Goal: Check status: Check status

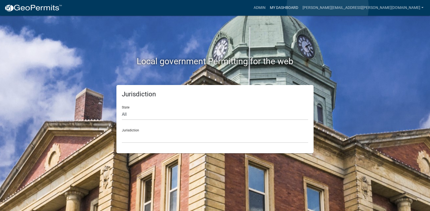
click at [300, 7] on link "My Dashboard" at bounding box center [284, 8] width 33 height 10
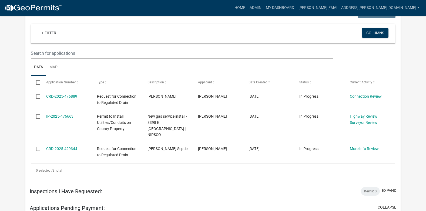
scroll to position [112, 0]
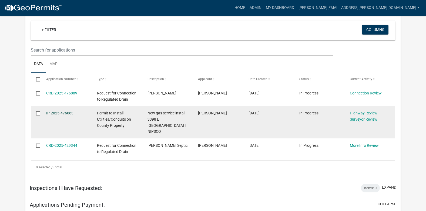
click at [68, 113] on link "IP-2025-476663" at bounding box center [59, 113] width 27 height 4
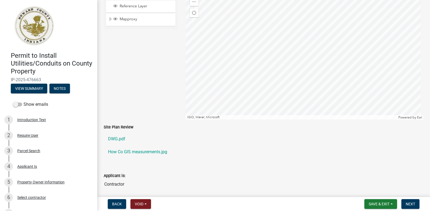
scroll to position [85, 0]
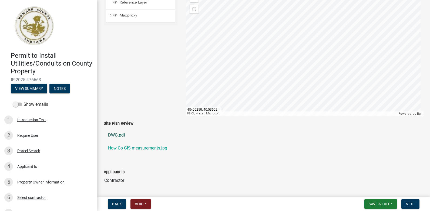
click at [113, 134] on link "DWG.pdf" at bounding box center [264, 135] width 320 height 13
click at [151, 148] on link "How Co GIS measurements.jpg" at bounding box center [264, 148] width 320 height 13
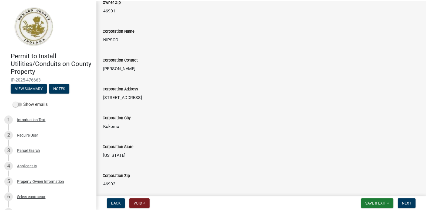
scroll to position [0, 0]
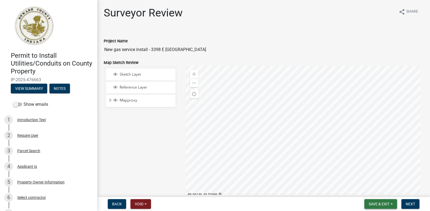
click at [371, 206] on span "Save & Exit" at bounding box center [379, 204] width 21 height 4
click at [366, 192] on button "Save & Exit" at bounding box center [375, 190] width 43 height 13
